Goal: Entertainment & Leisure: Consume media (video, audio)

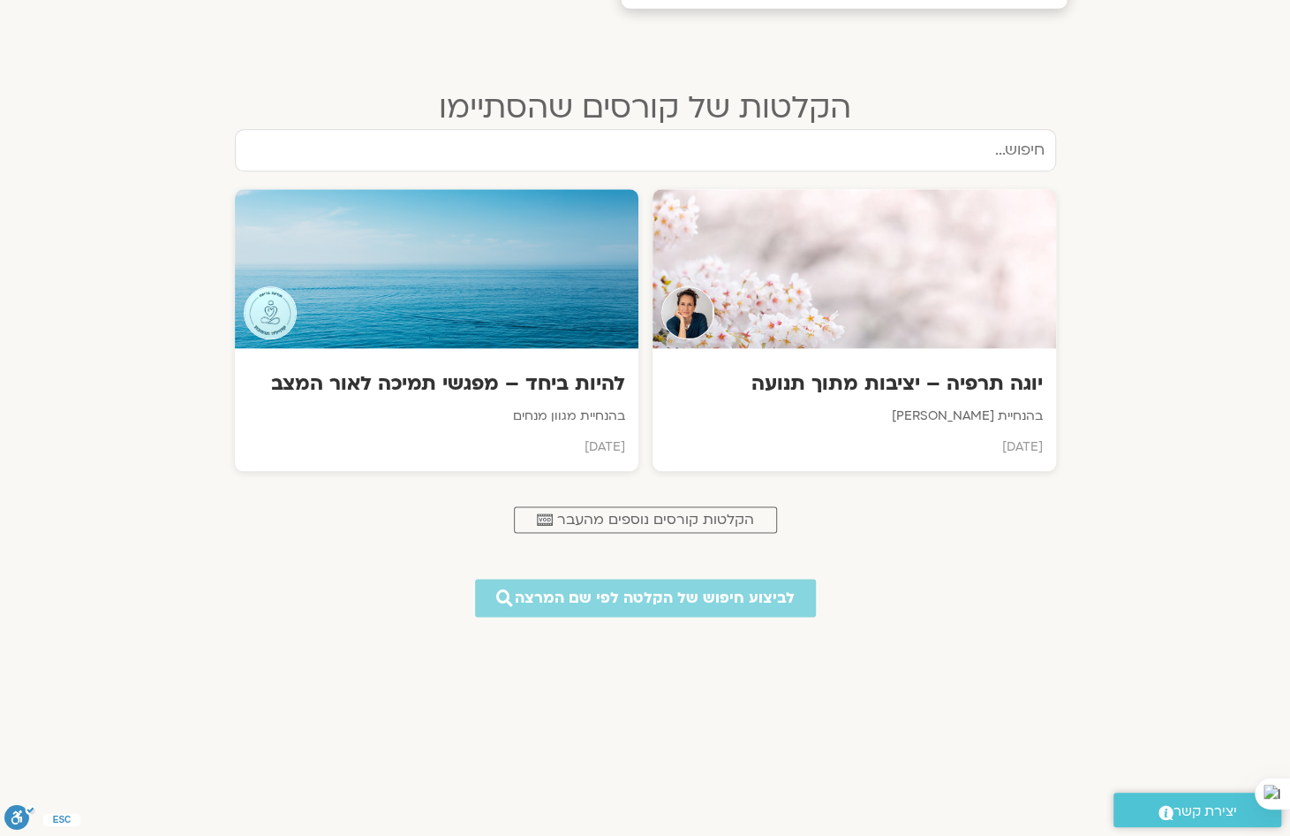
scroll to position [618, 0]
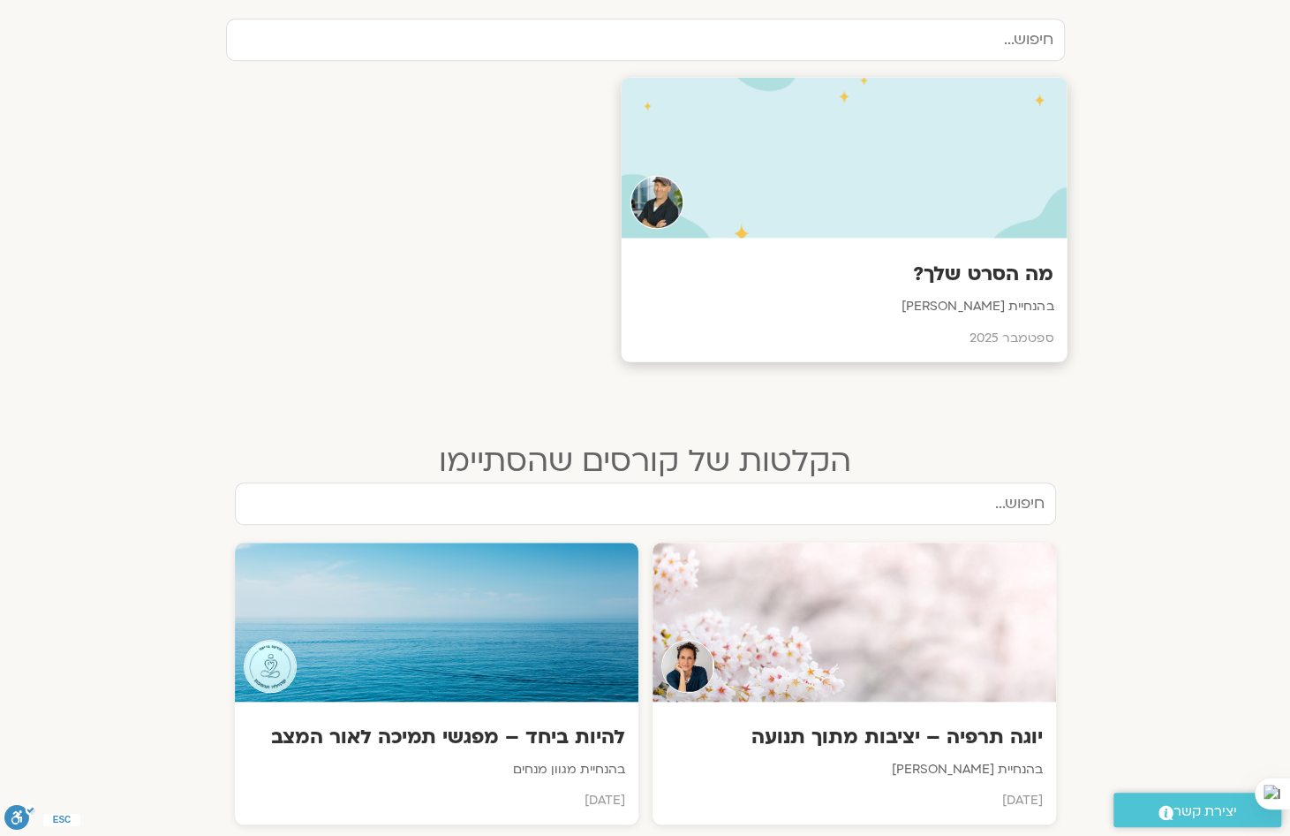
click at [995, 273] on h3 "מה הסרט שלך?" at bounding box center [844, 274] width 420 height 27
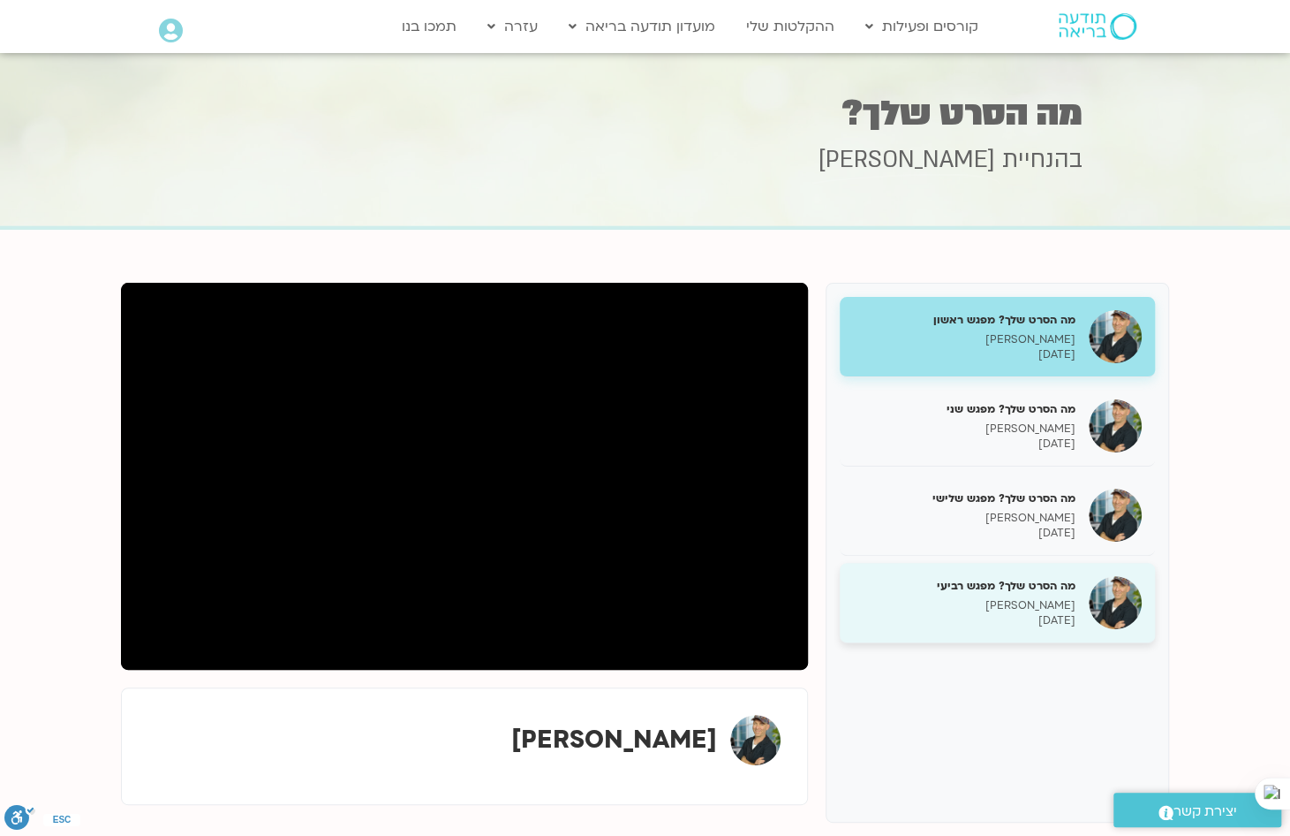
click at [1041, 598] on p "[PERSON_NAME]" at bounding box center [964, 605] width 223 height 15
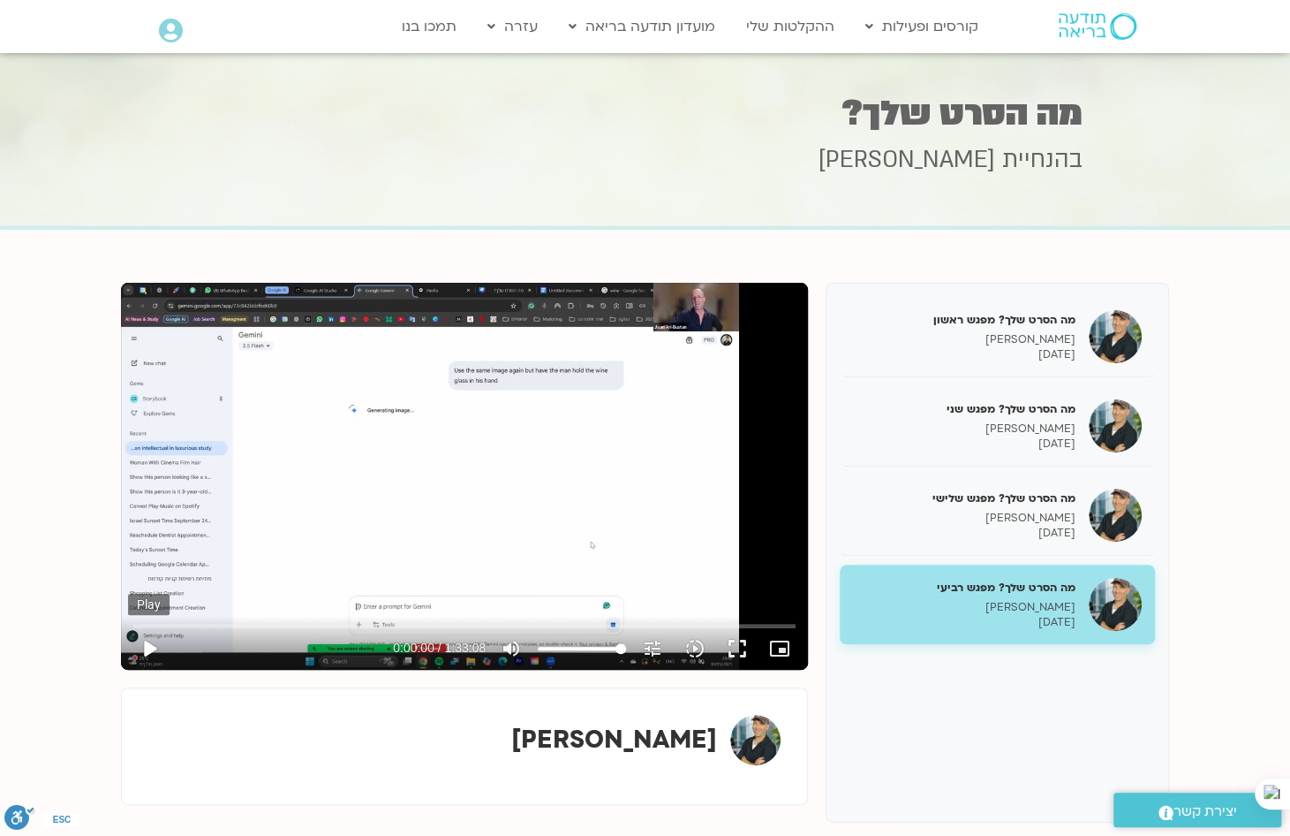
click at [154, 645] on button "play_arrow" at bounding box center [149, 648] width 42 height 42
click at [145, 644] on button "pause" at bounding box center [149, 648] width 42 height 42
type input "4.952284"
